Goal: Complete application form

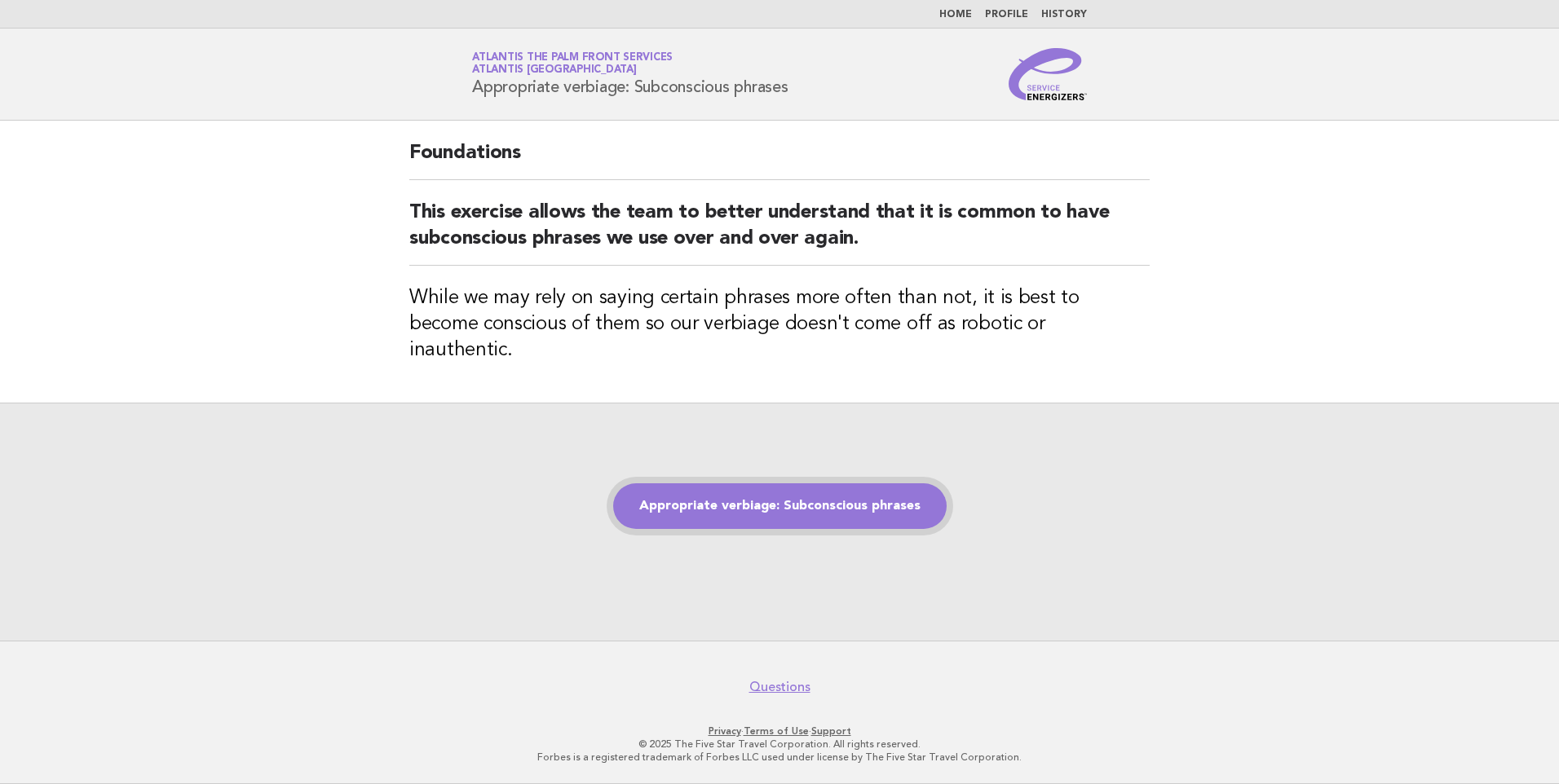
click at [752, 495] on link "Appropriate verbiage: Subconscious phrases" at bounding box center [780, 506] width 334 height 45
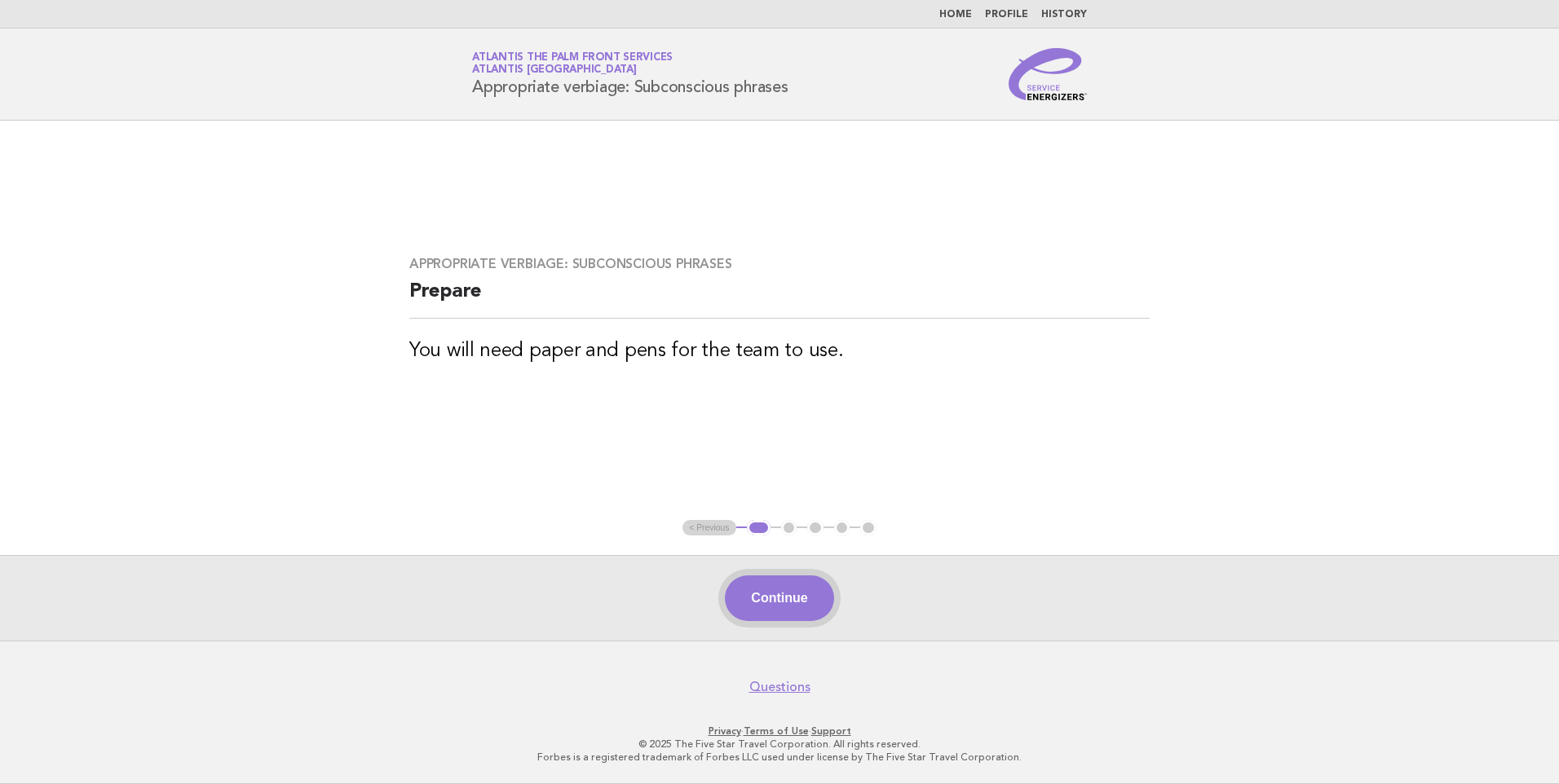
click at [777, 591] on button "Continue" at bounding box center [779, 598] width 108 height 45
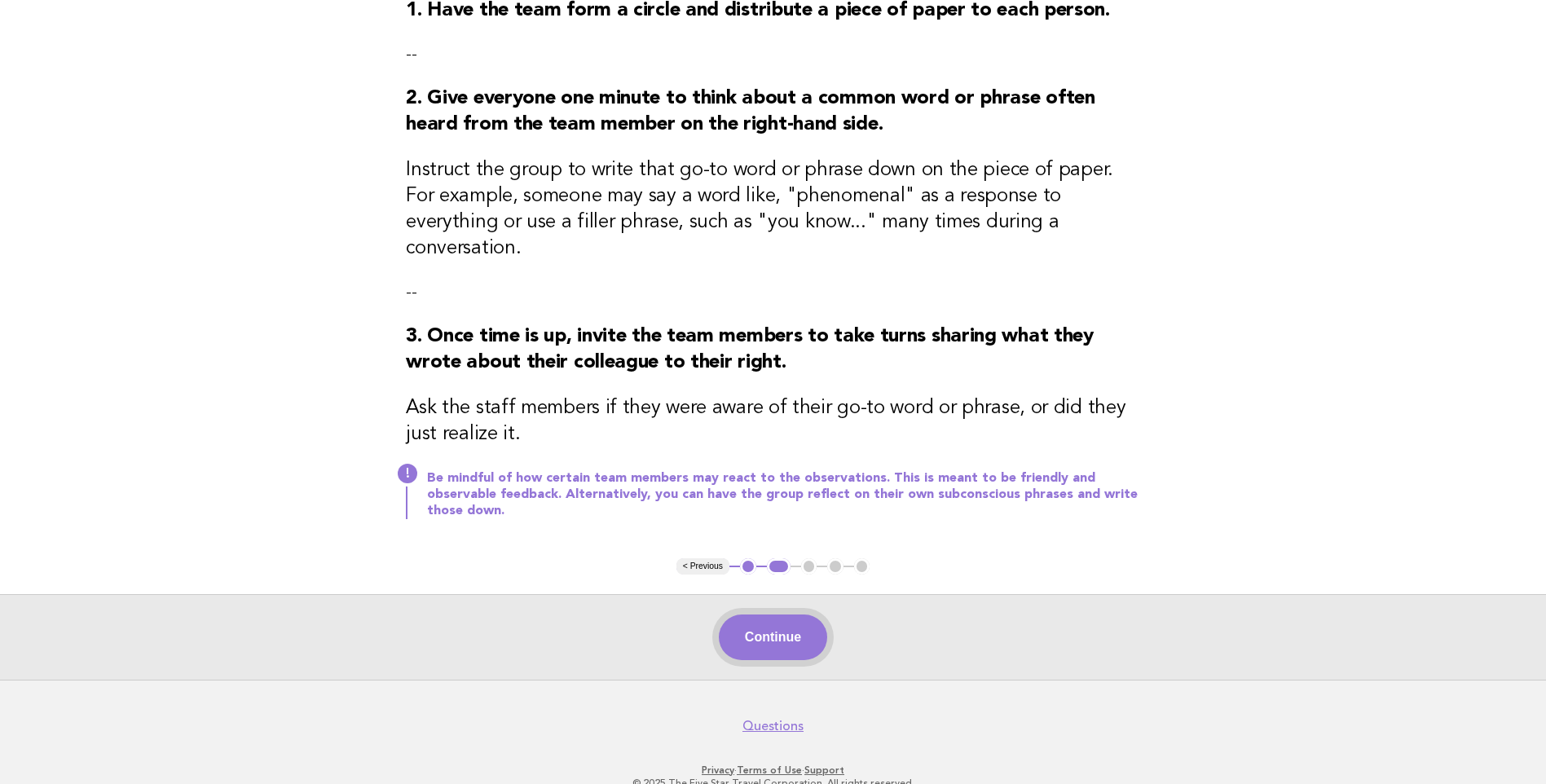
click at [804, 615] on button "Continue" at bounding box center [773, 637] width 108 height 45
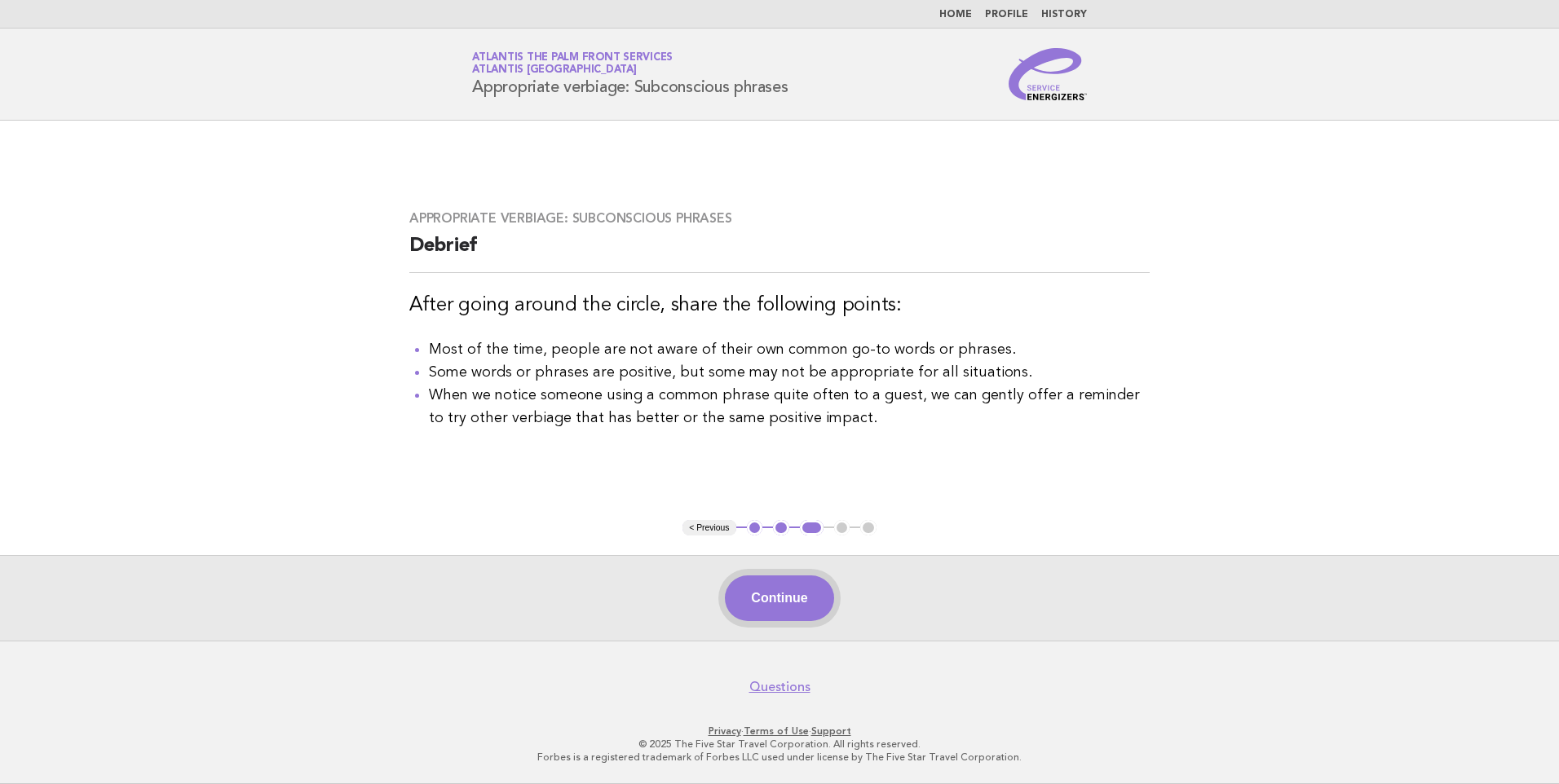
click at [795, 613] on button "Continue" at bounding box center [779, 598] width 108 height 45
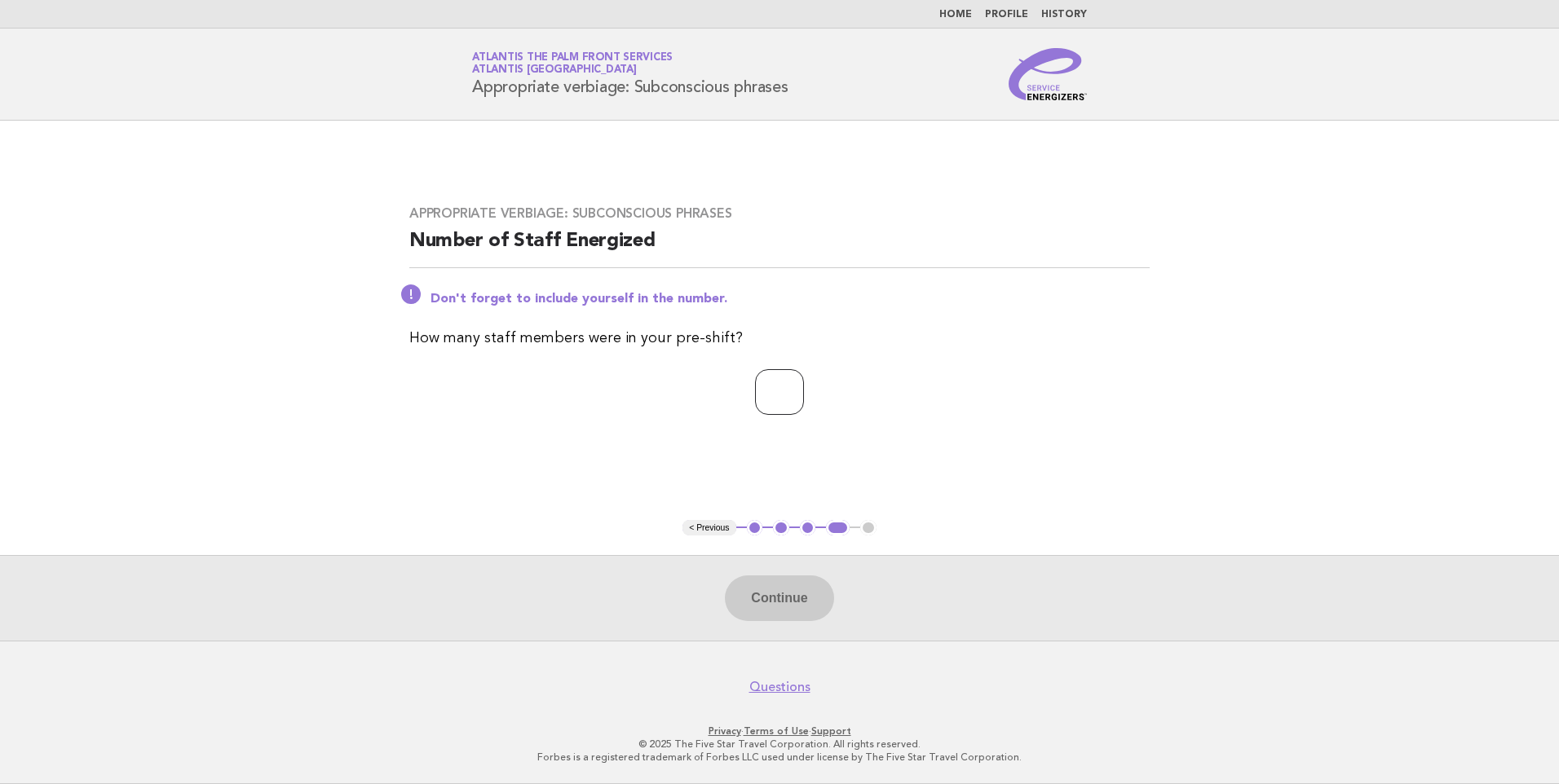
click at [766, 415] on input "number" at bounding box center [780, 392] width 49 height 45
type input "*"
click at [789, 602] on button "Continue" at bounding box center [779, 598] width 108 height 45
